Goal: Participate in discussion

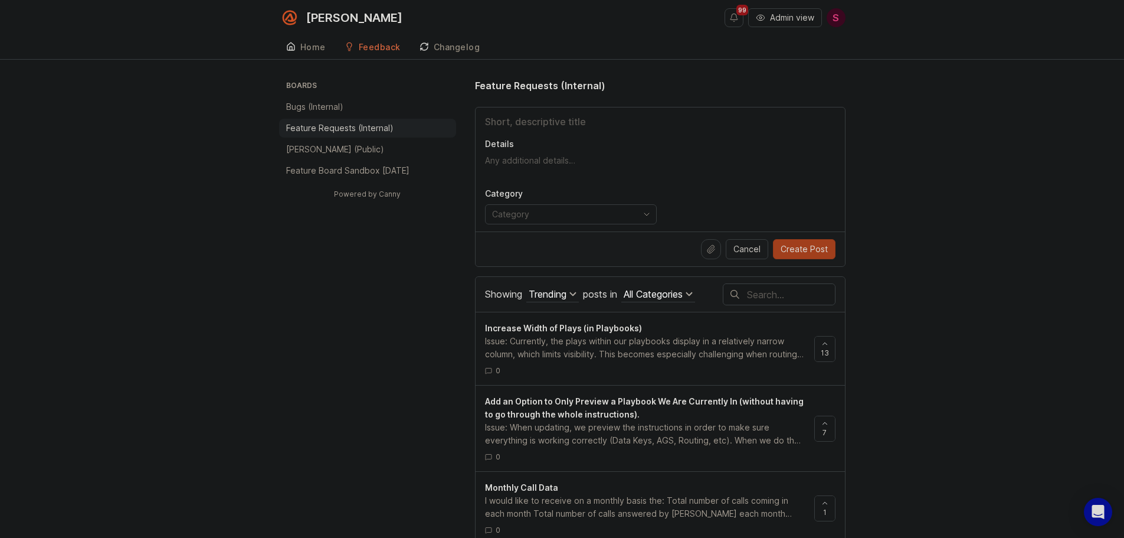
type input "A"
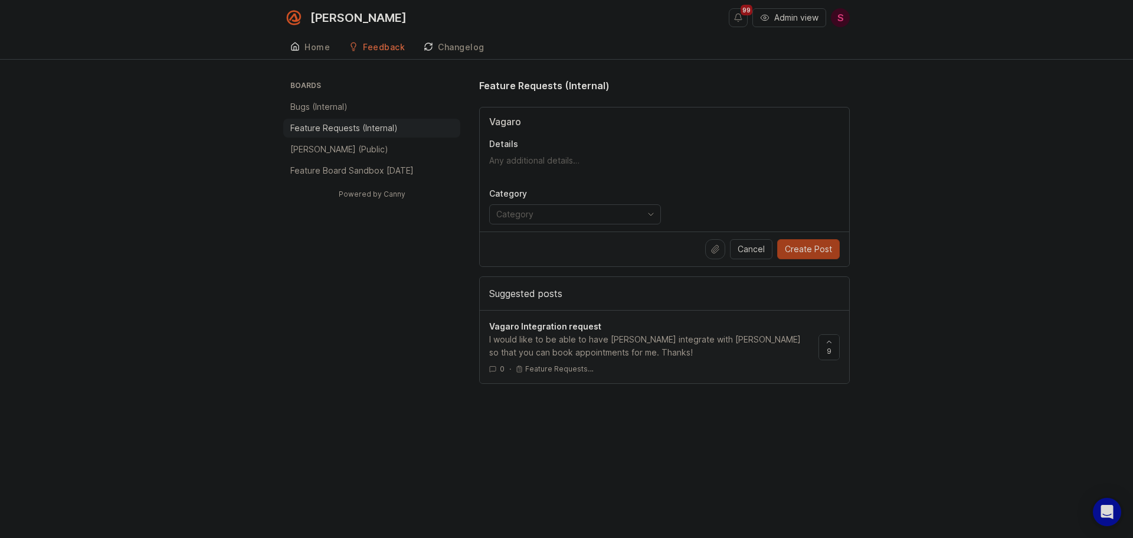
type input "Vagaro"
click at [564, 323] on span "Vagaro Integration request" at bounding box center [545, 326] width 112 height 10
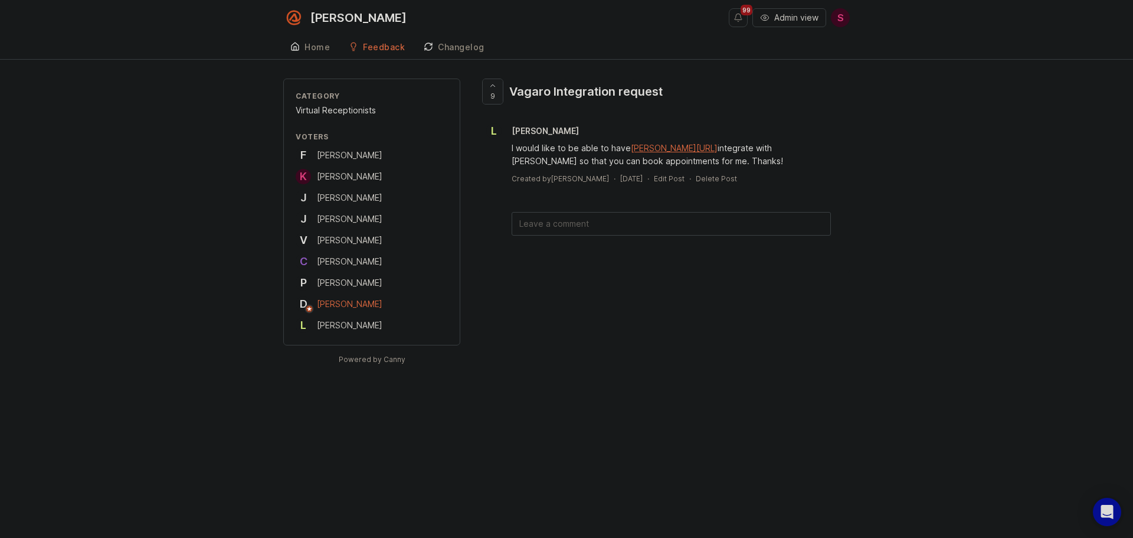
click at [491, 89] on icon at bounding box center [493, 85] width 8 height 8
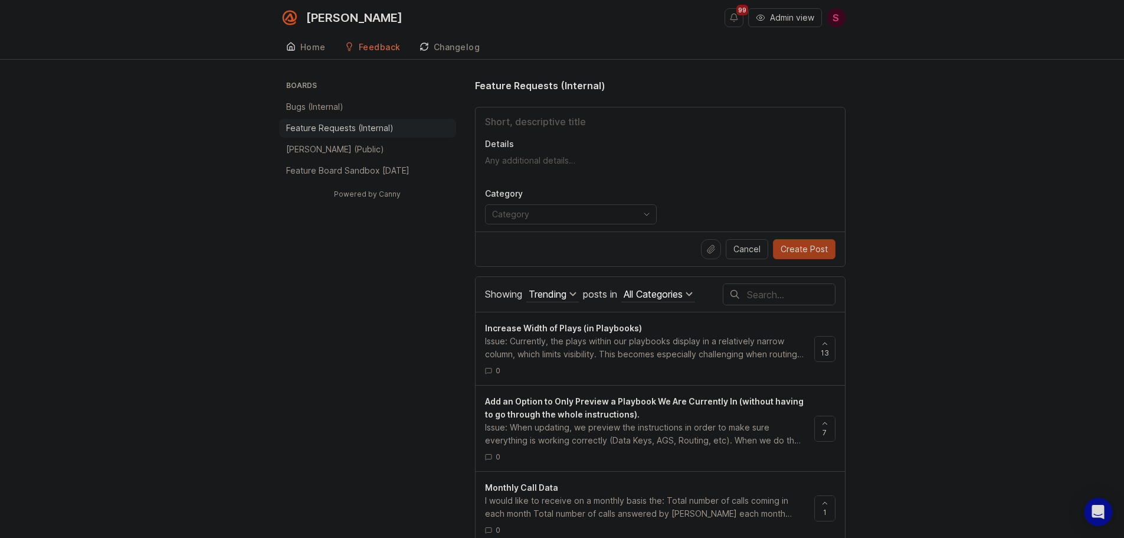
click at [524, 124] on input "Title" at bounding box center [660, 121] width 351 height 14
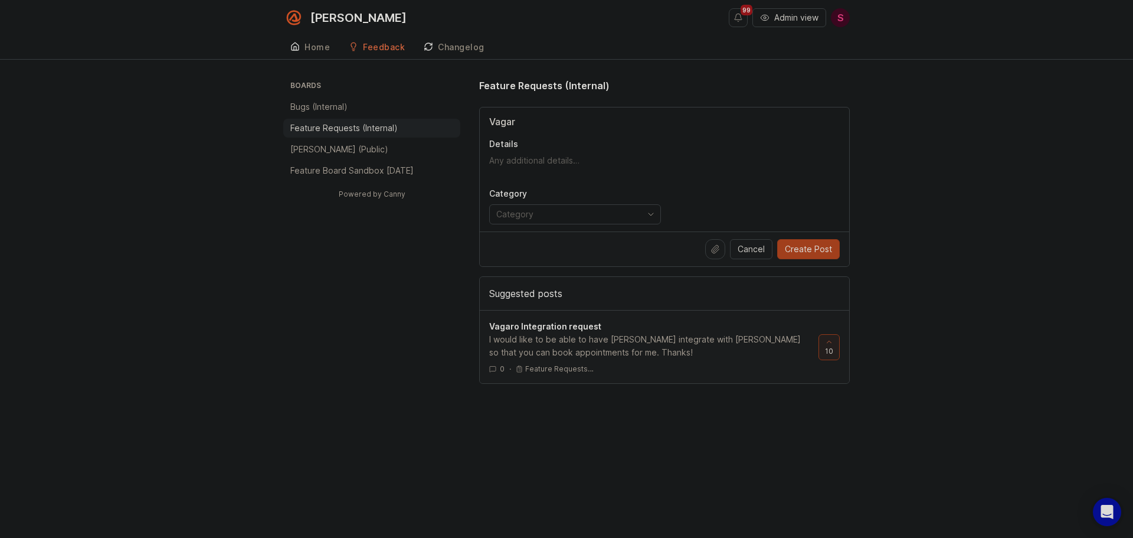
type input "Vagar"
click at [562, 328] on span "Vagaro Integration request" at bounding box center [545, 326] width 112 height 10
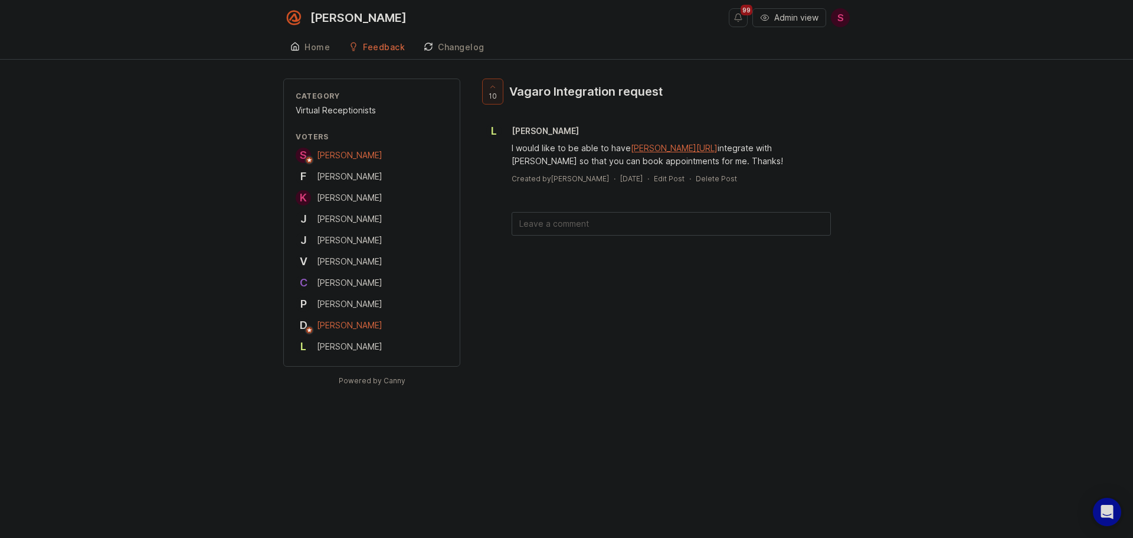
click at [548, 221] on textarea at bounding box center [671, 223] width 318 height 22
paste textarea "D'rock Wellness LLC"
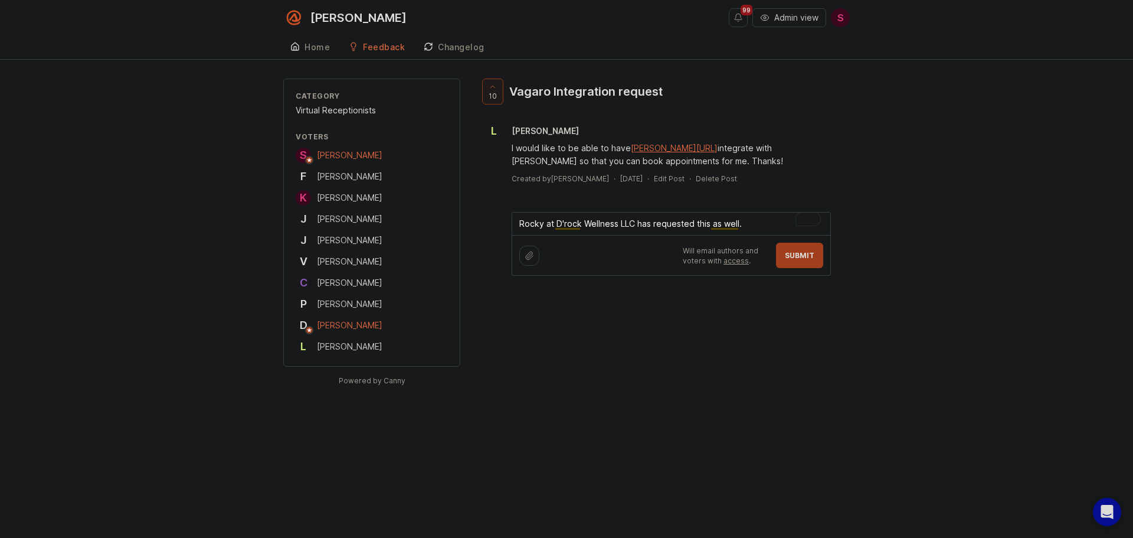
click at [555, 225] on textarea "Rocky at D'rock Wellness LLC has requested this as well." at bounding box center [671, 223] width 318 height 22
type textarea "Rocky an AD'rock Wellness LLC has requested this as well."
drag, startPoint x: 766, startPoint y: 227, endPoint x: 507, endPoint y: 234, distance: 258.6
click at [507, 234] on div "10 Vagaro Integration request L [PERSON_NAME] I would like to be able to have […" at bounding box center [664, 176] width 371 height 197
